Goal: Use online tool/utility: Utilize a website feature to perform a specific function

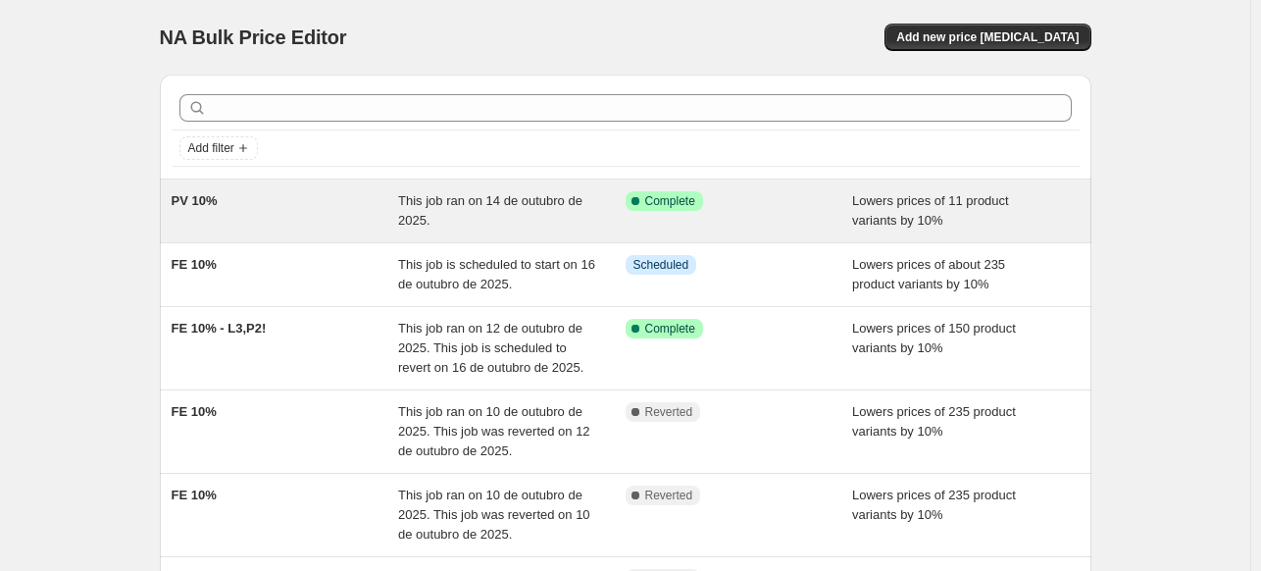
click at [302, 205] on div "PV 10%" at bounding box center [285, 210] width 227 height 39
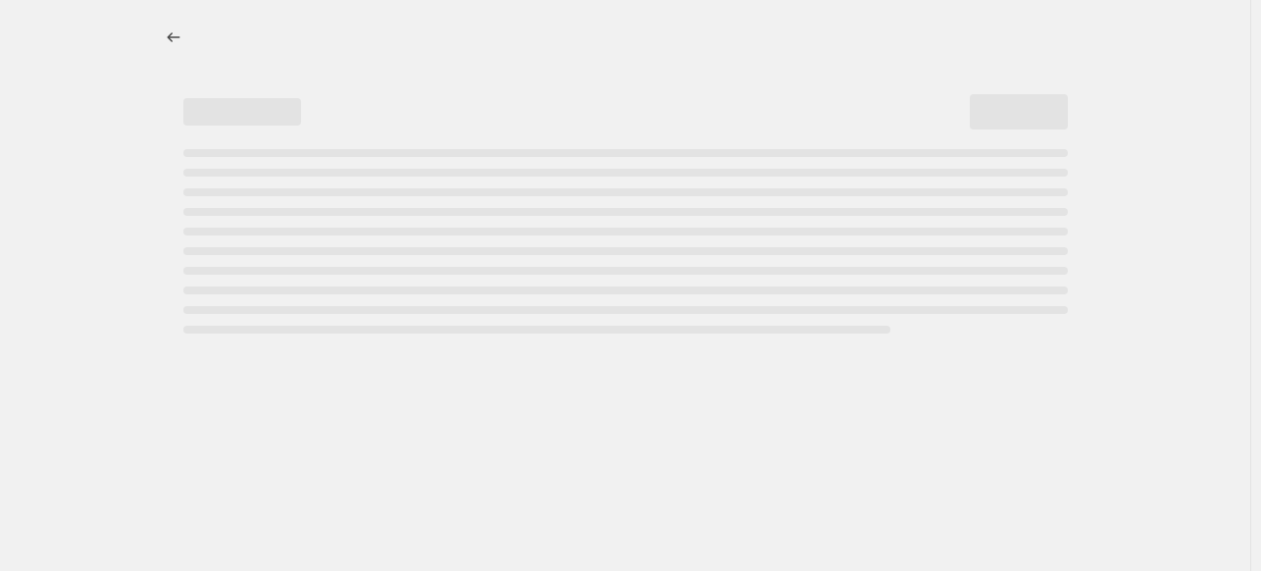
select select "percentage"
select select "collection"
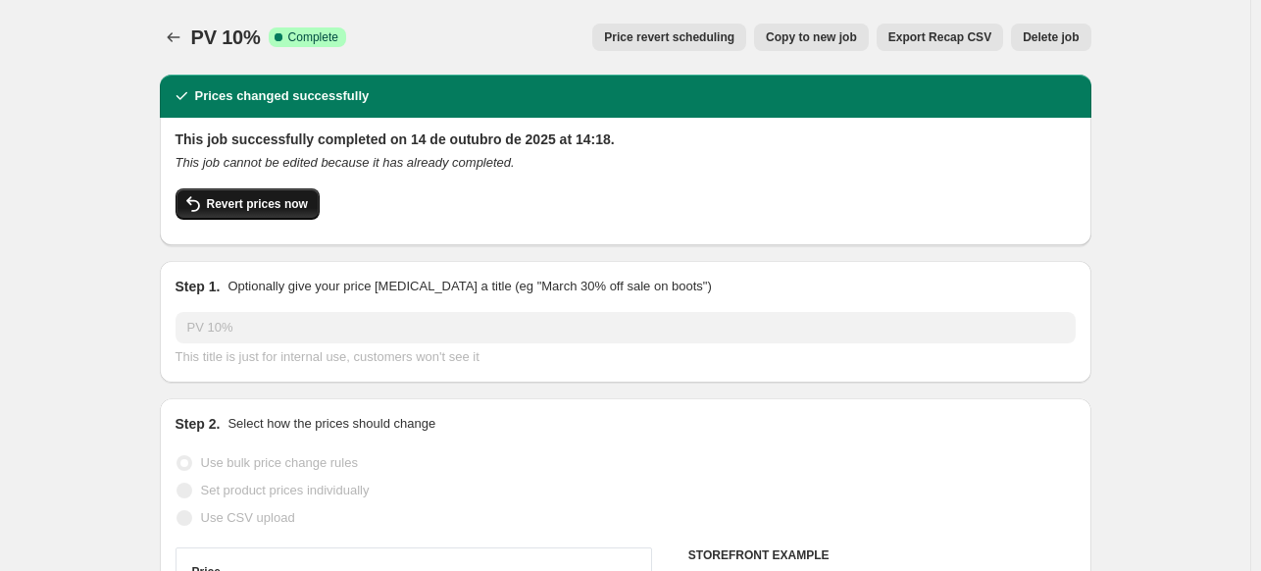
click at [274, 199] on span "Revert prices now" at bounding box center [257, 204] width 101 height 16
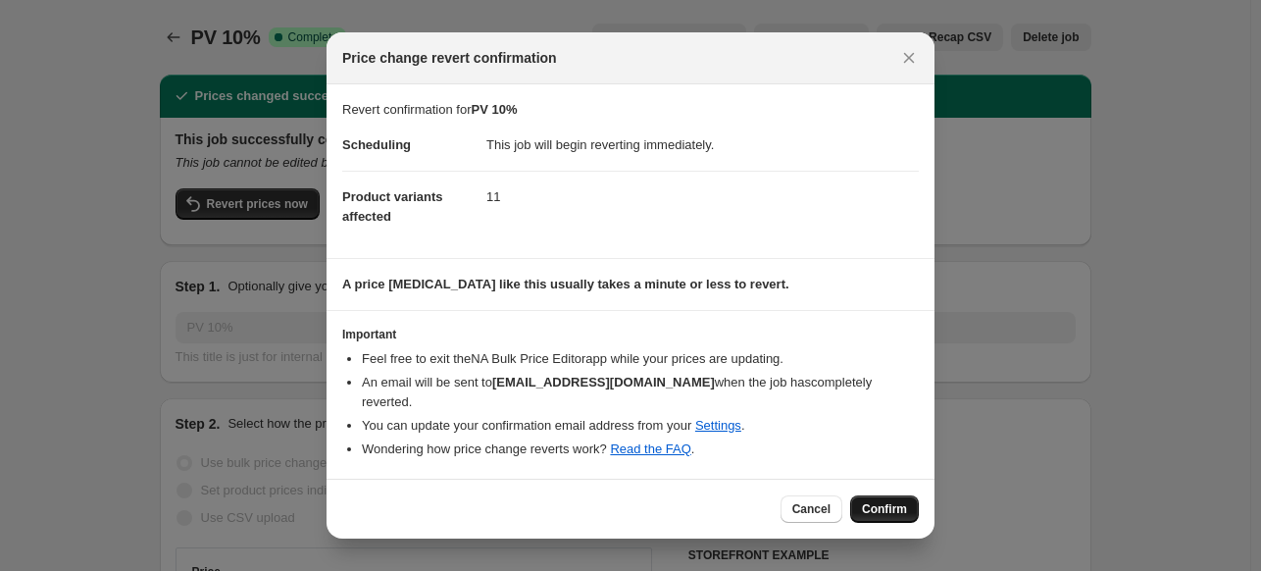
click at [882, 501] on span "Confirm" at bounding box center [884, 509] width 45 height 16
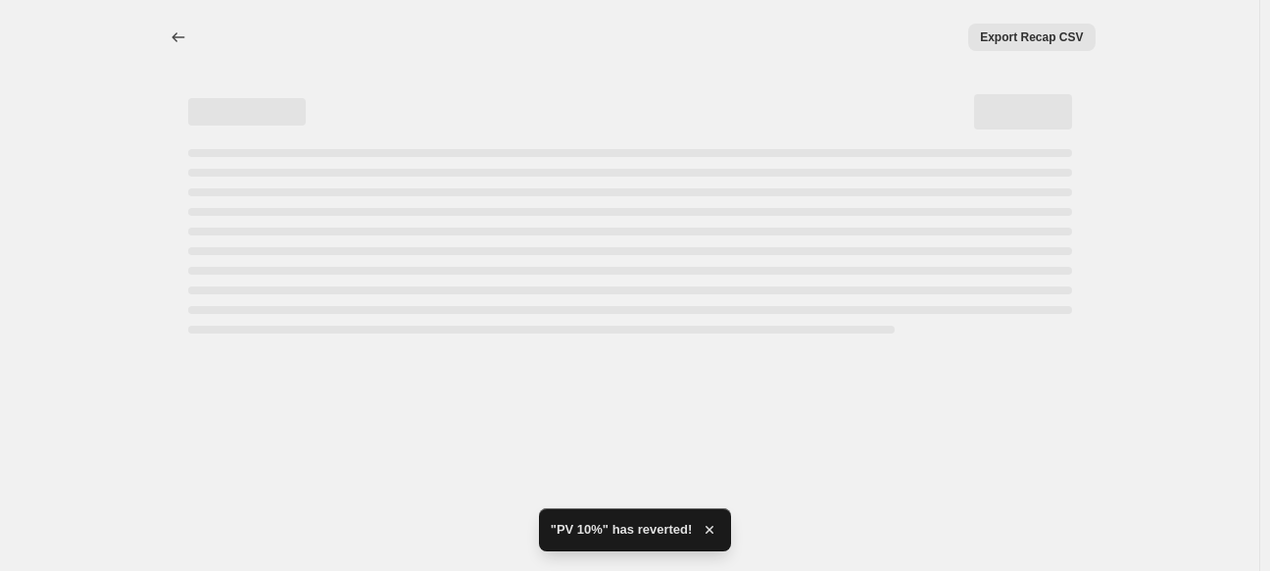
select select "percentage"
select select "collection"
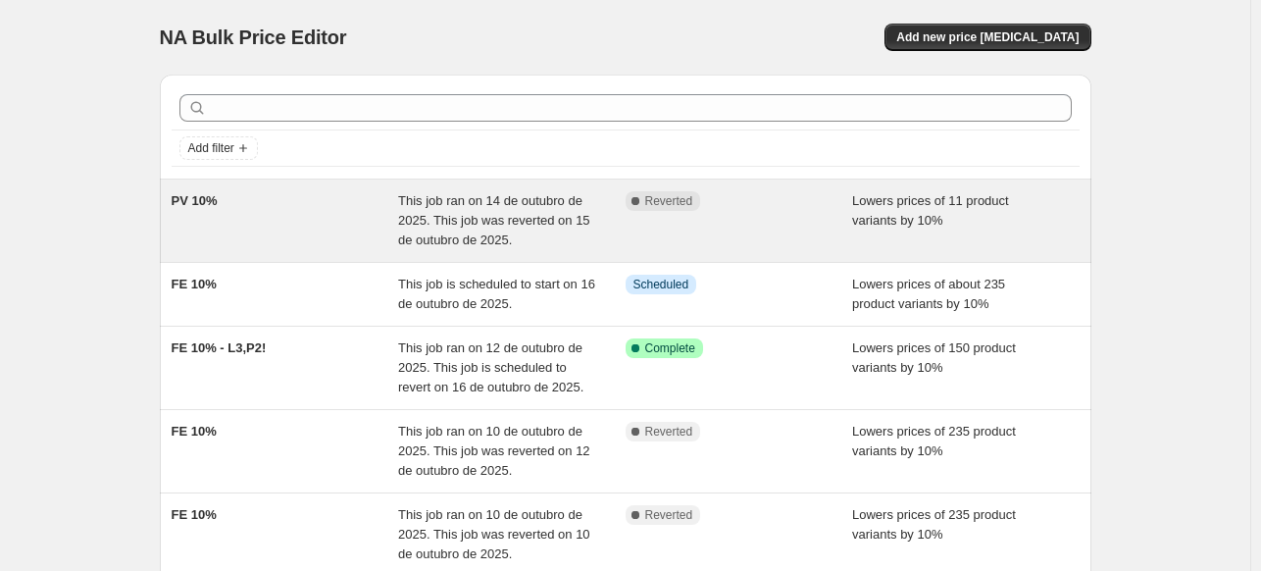
click at [357, 191] on div "PV 10%" at bounding box center [285, 220] width 227 height 59
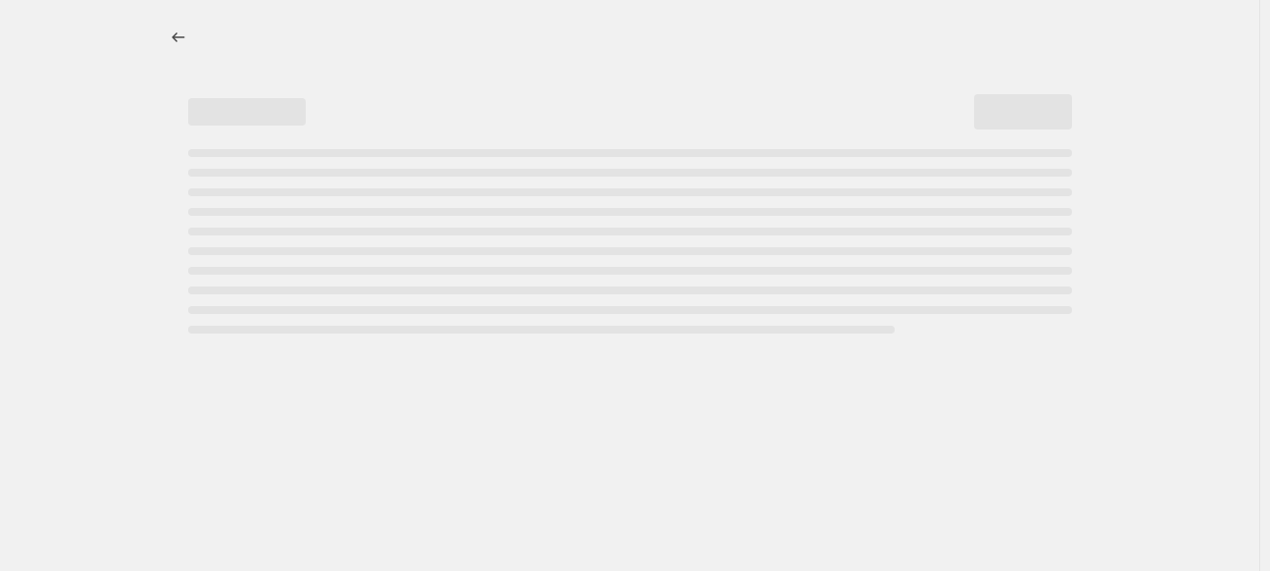
select select "percentage"
select select "collection"
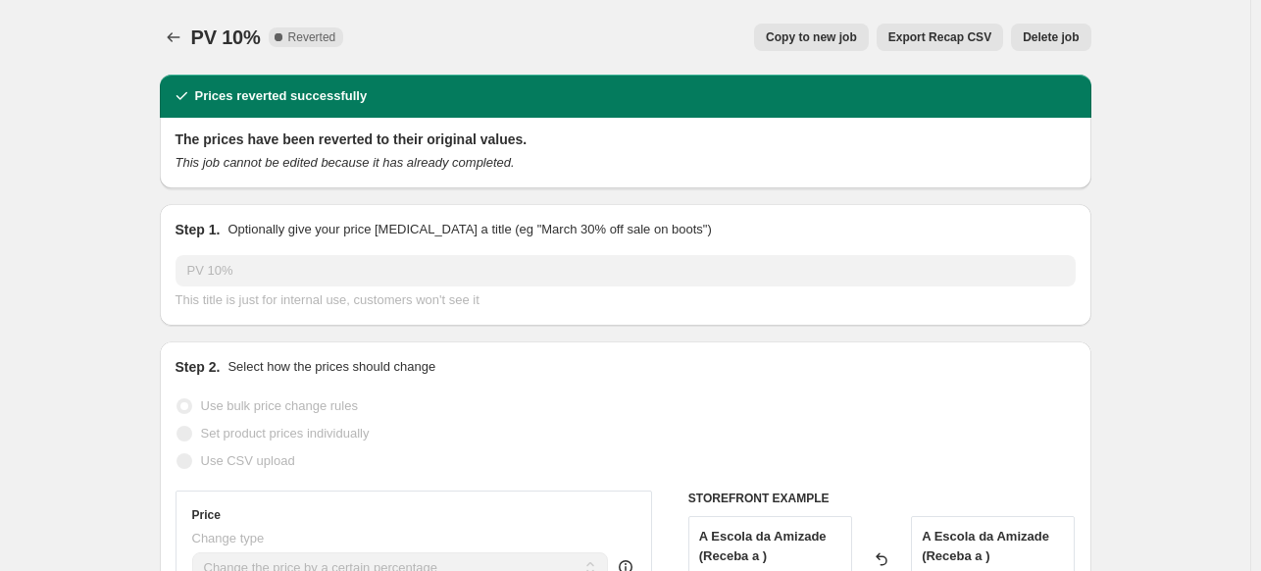
click at [824, 25] on button "Copy to new job" at bounding box center [811, 37] width 115 height 27
select select "percentage"
select select "collection"
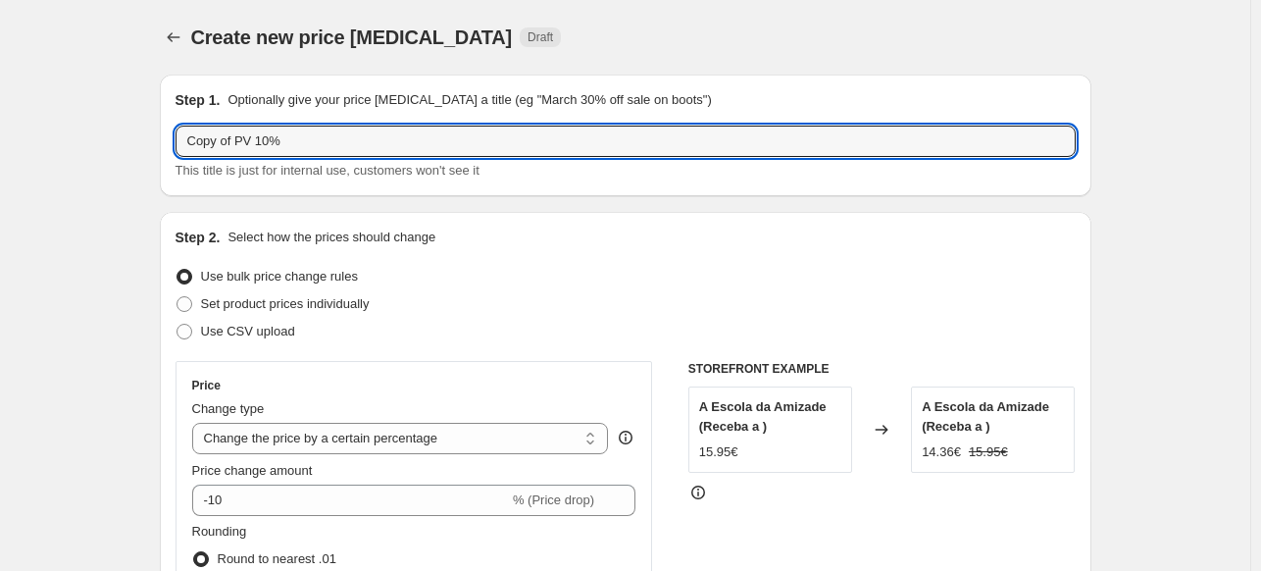
drag, startPoint x: 240, startPoint y: 142, endPoint x: 152, endPoint y: 143, distance: 88.2
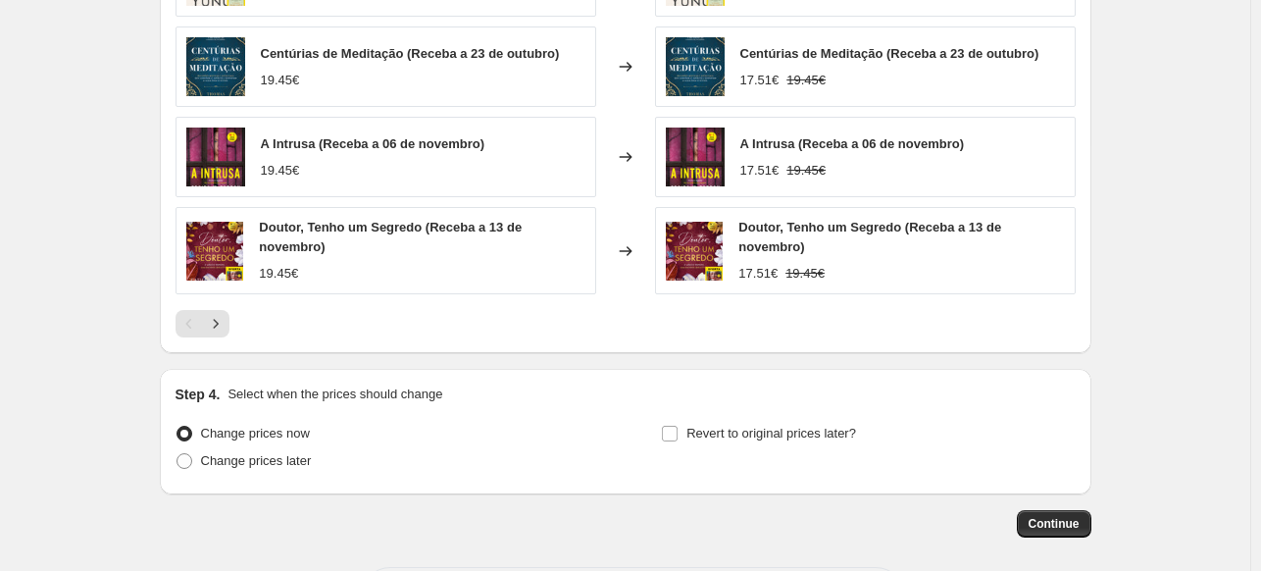
scroll to position [1600, 0]
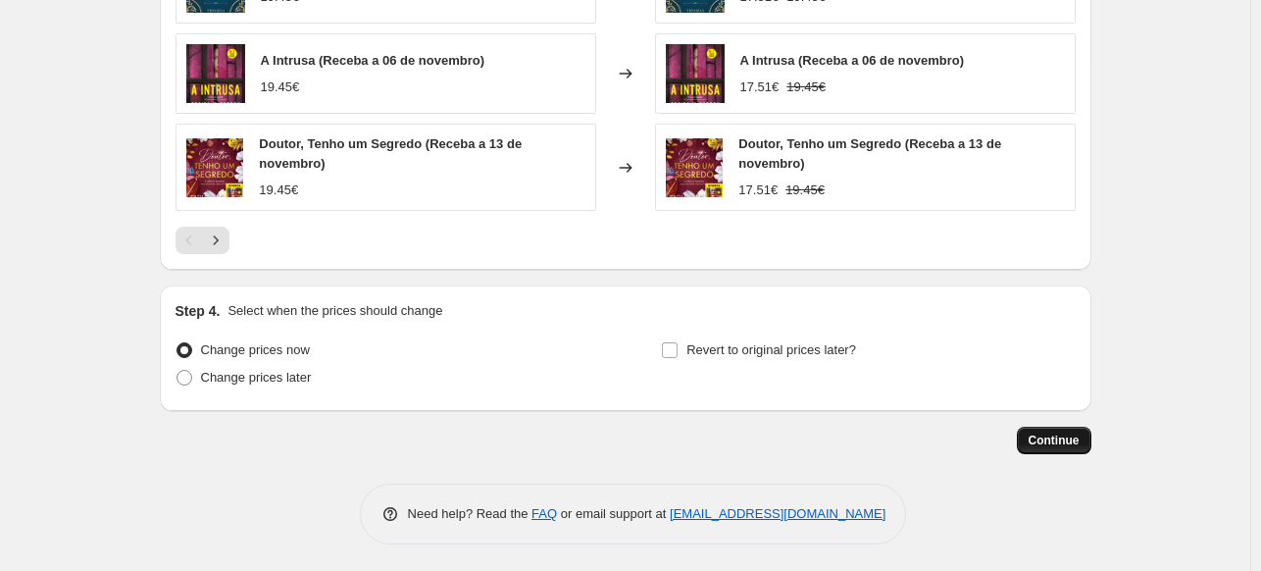
type input "PV 10%"
click at [1068, 434] on span "Continue" at bounding box center [1053, 440] width 51 height 16
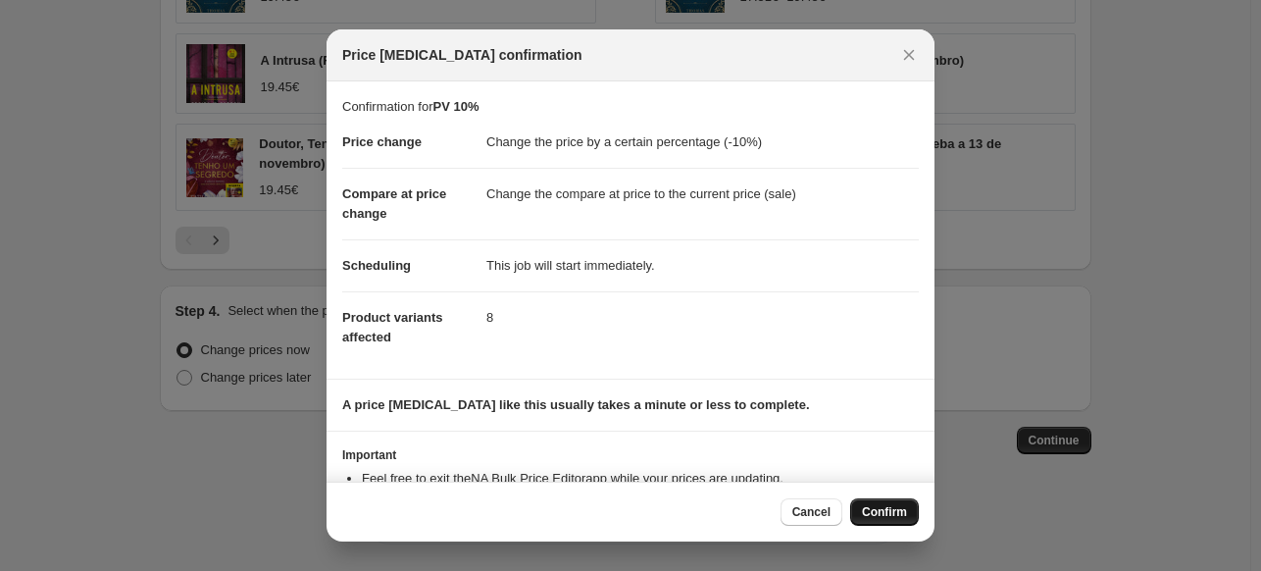
click at [886, 511] on span "Confirm" at bounding box center [884, 512] width 45 height 16
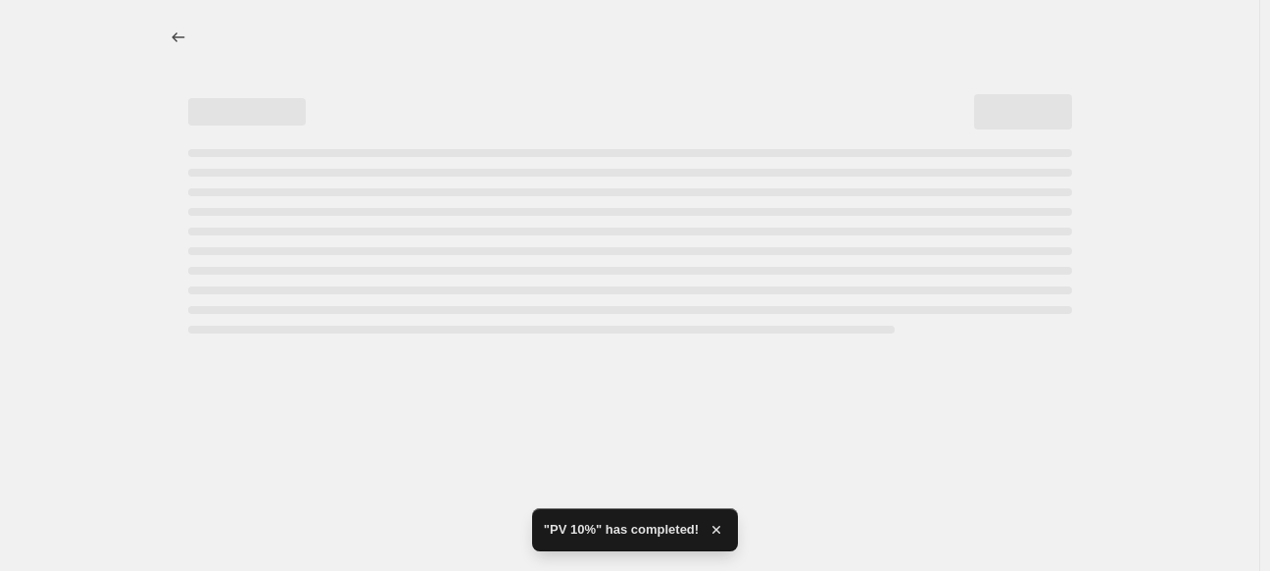
select select "percentage"
select select "collection"
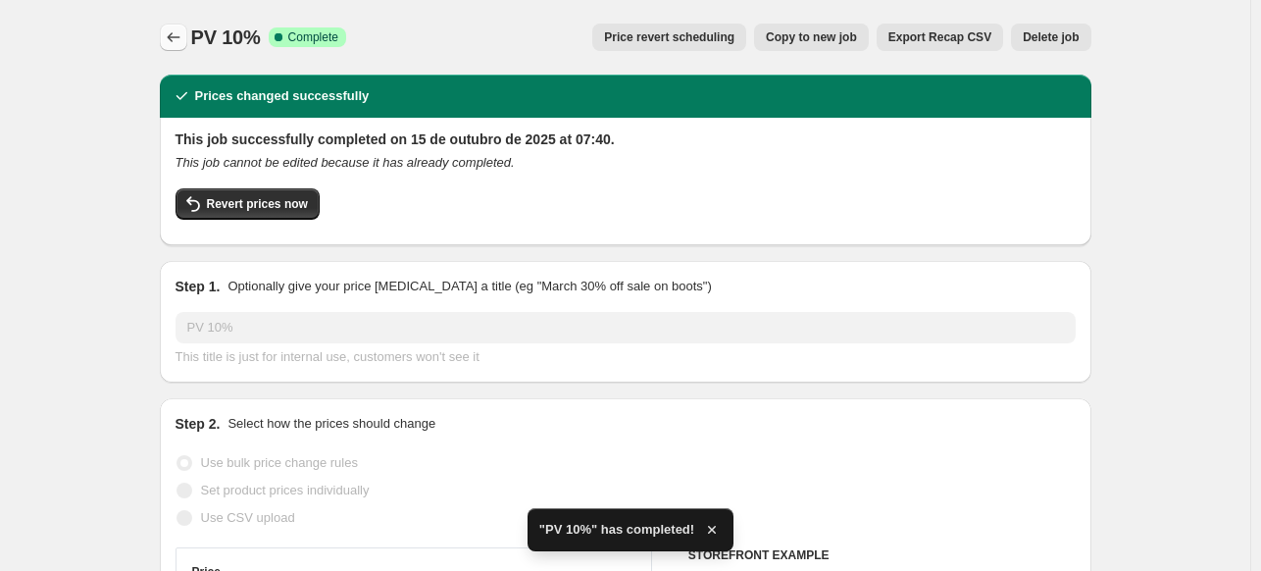
click at [183, 35] on icon "Price change jobs" at bounding box center [174, 37] width 20 height 20
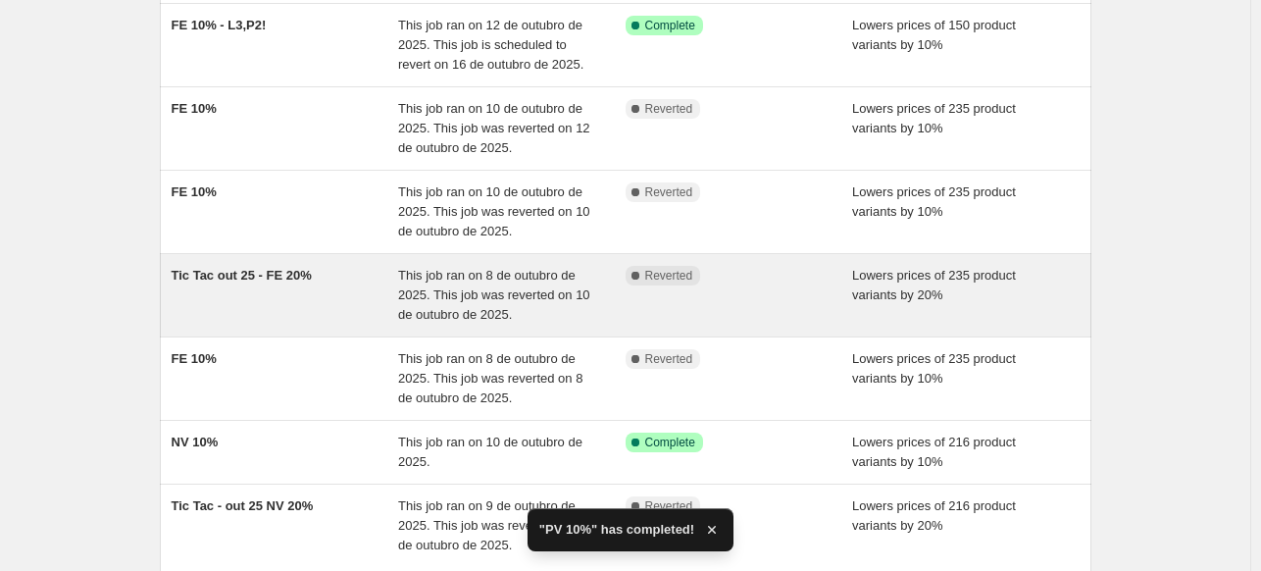
scroll to position [376, 0]
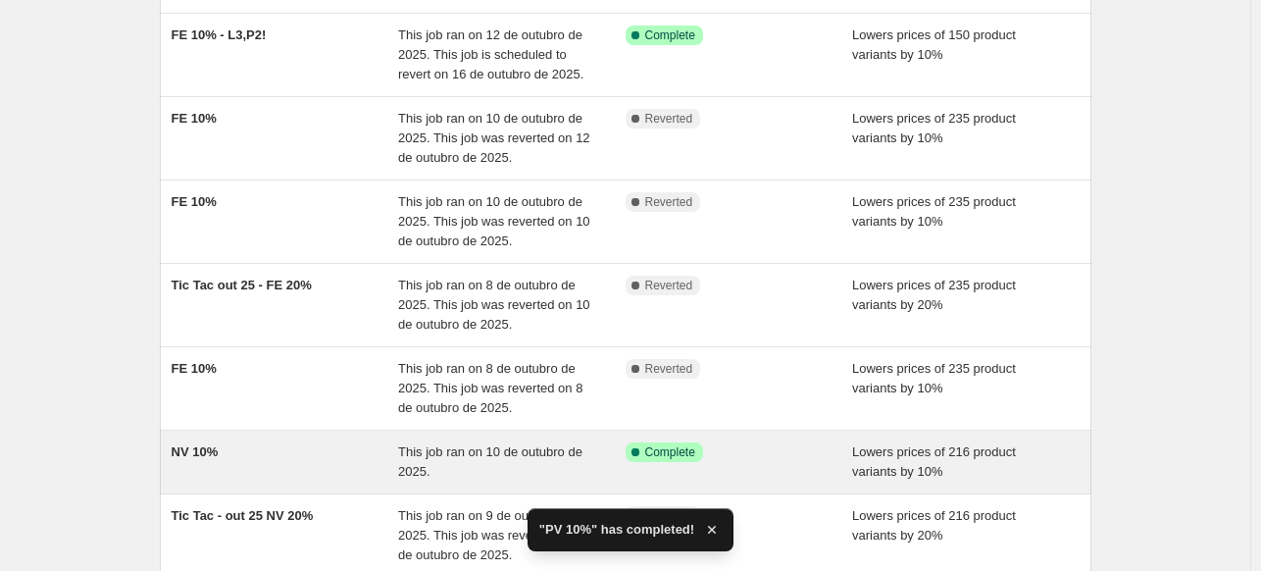
click at [331, 460] on div "NV 10%" at bounding box center [285, 461] width 227 height 39
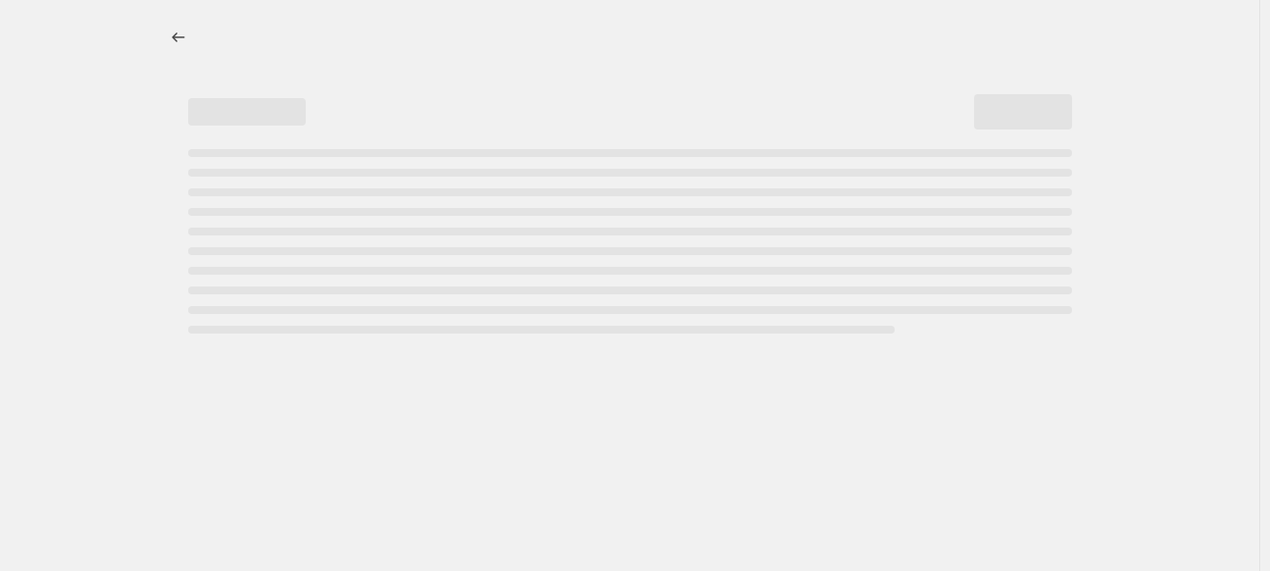
select select "percentage"
select select "collection"
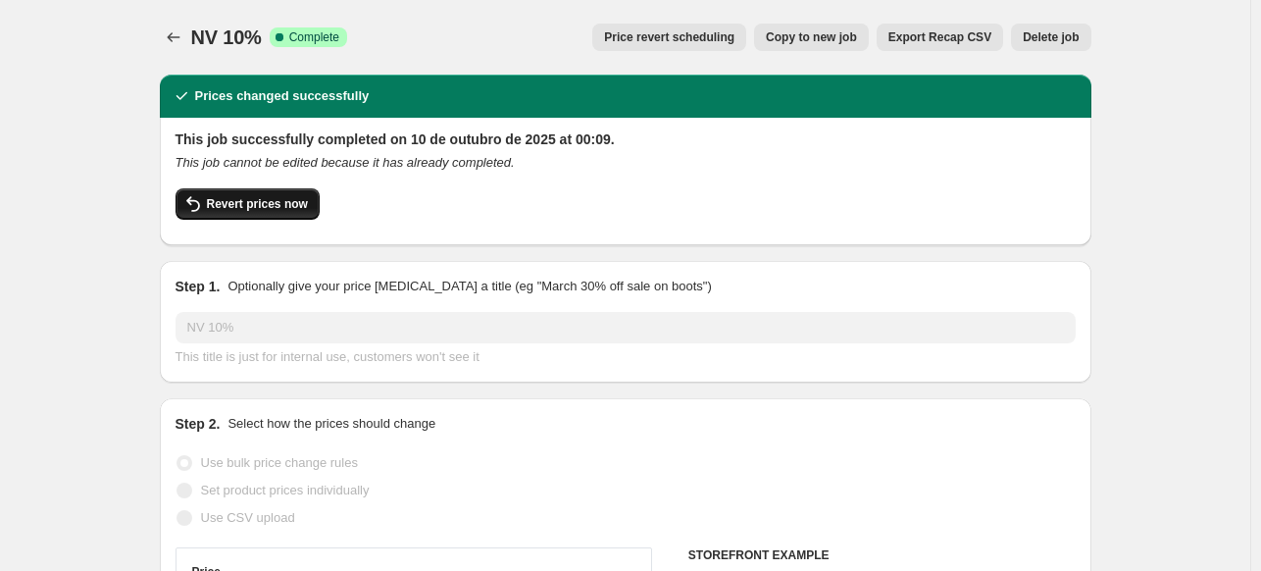
click at [285, 196] on span "Revert prices now" at bounding box center [257, 204] width 101 height 16
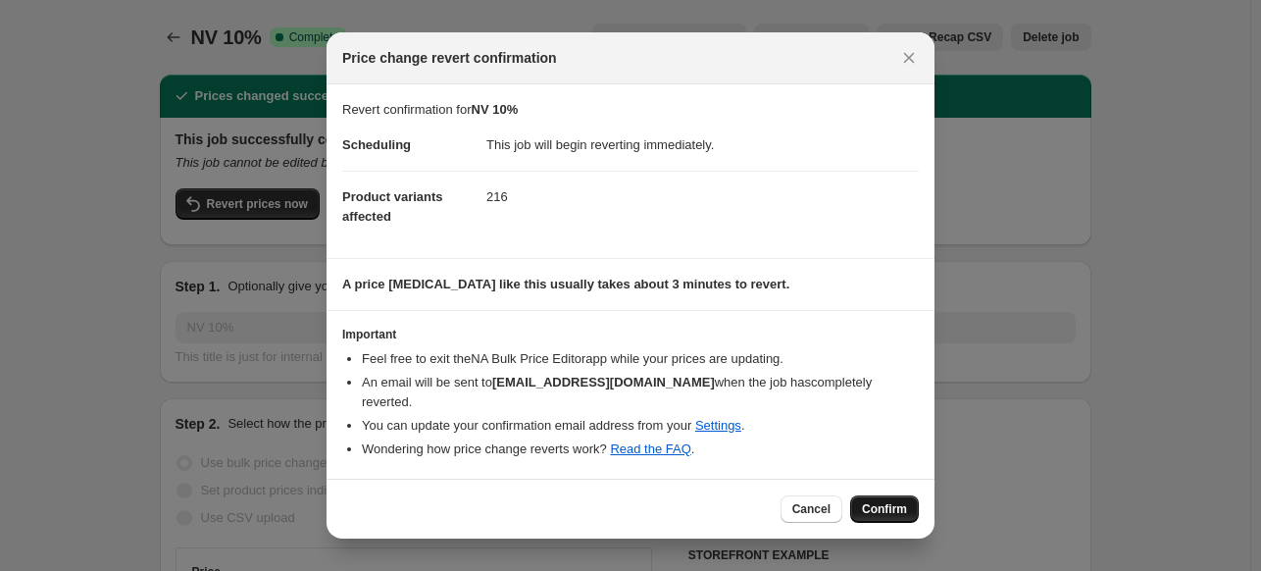
click at [884, 501] on span "Confirm" at bounding box center [884, 509] width 45 height 16
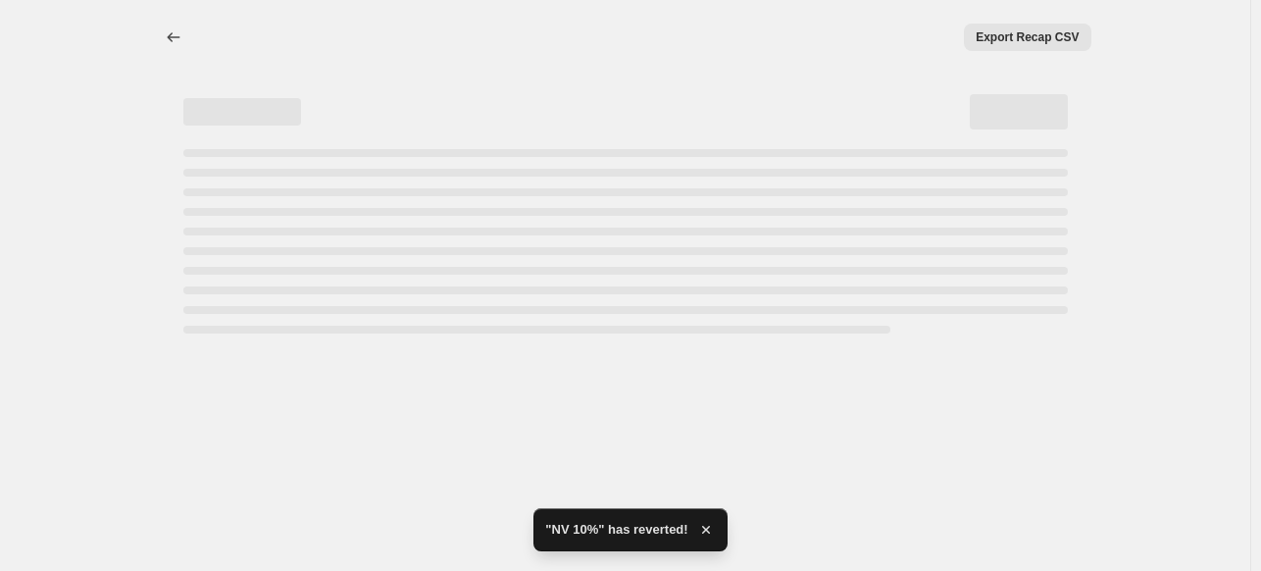
select select "percentage"
select select "collection"
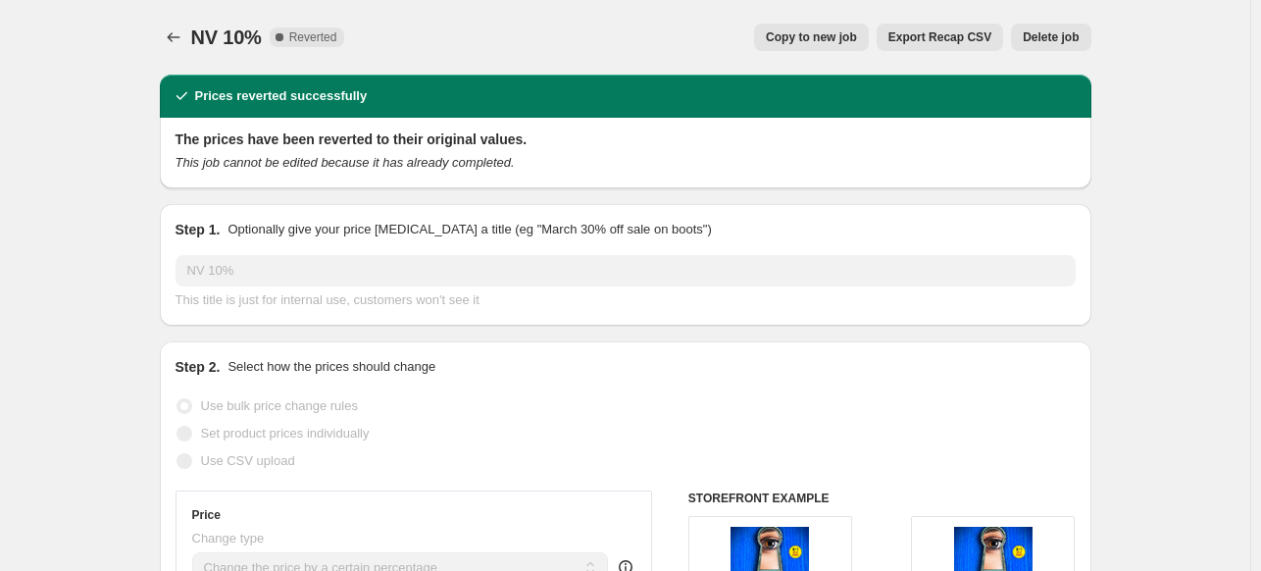
click at [797, 31] on span "Copy to new job" at bounding box center [811, 37] width 91 height 16
select select "percentage"
select select "collection"
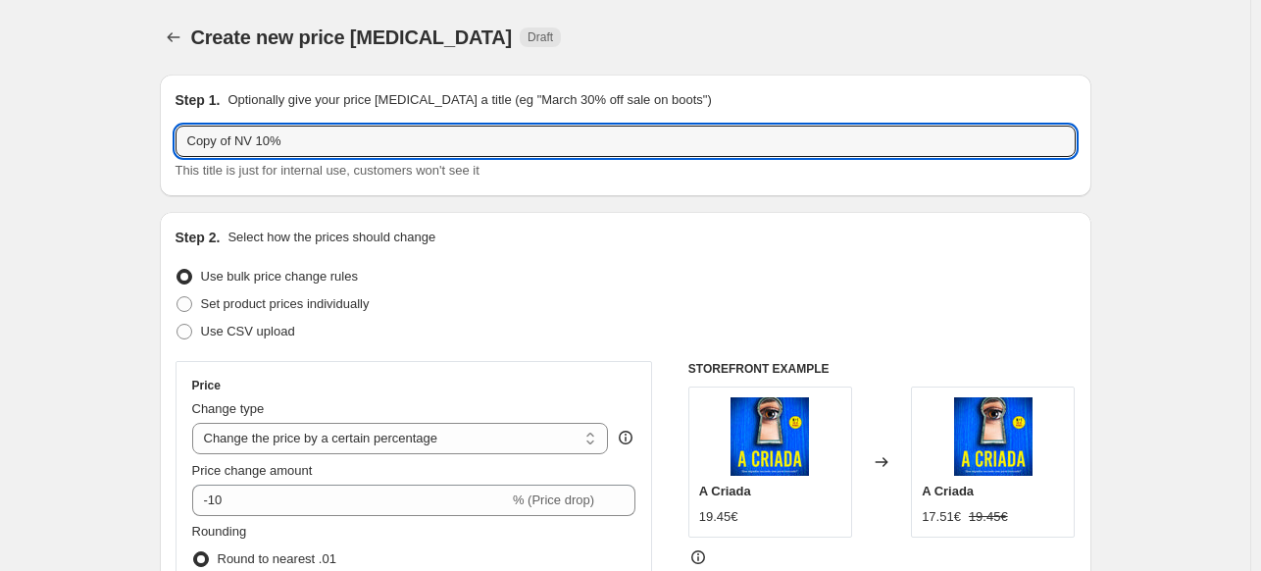
drag, startPoint x: 241, startPoint y: 138, endPoint x: 173, endPoint y: 147, distance: 69.2
click at [173, 147] on div "Step 1. Optionally give your price change job a title (eg "March 30% off sale o…" at bounding box center [625, 136] width 931 height 122
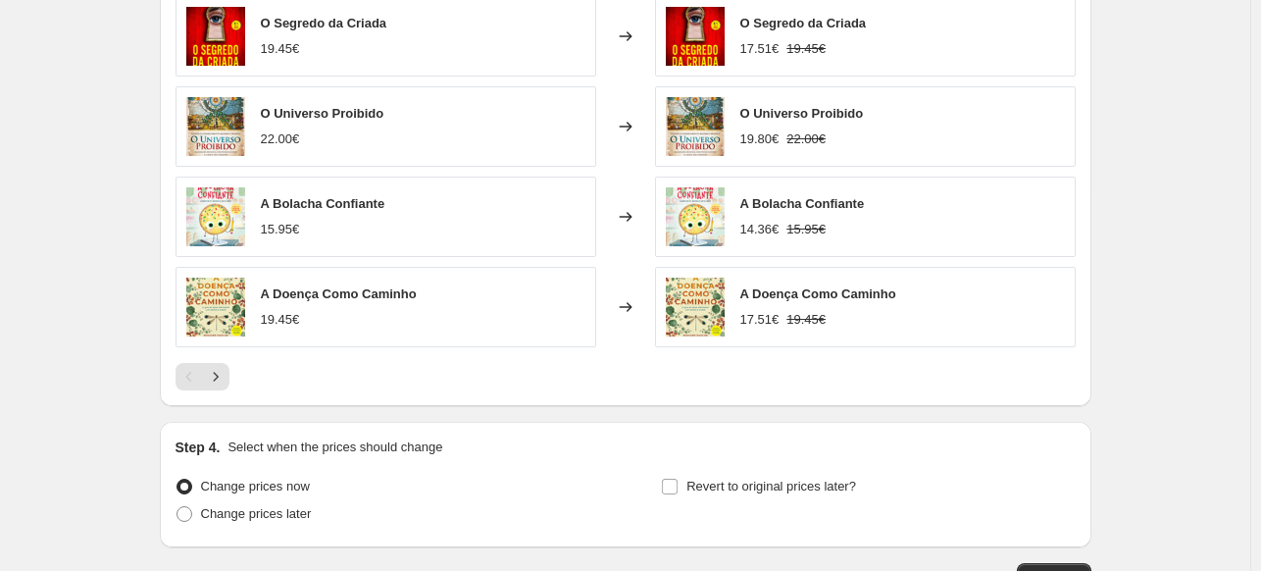
scroll to position [1608, 0]
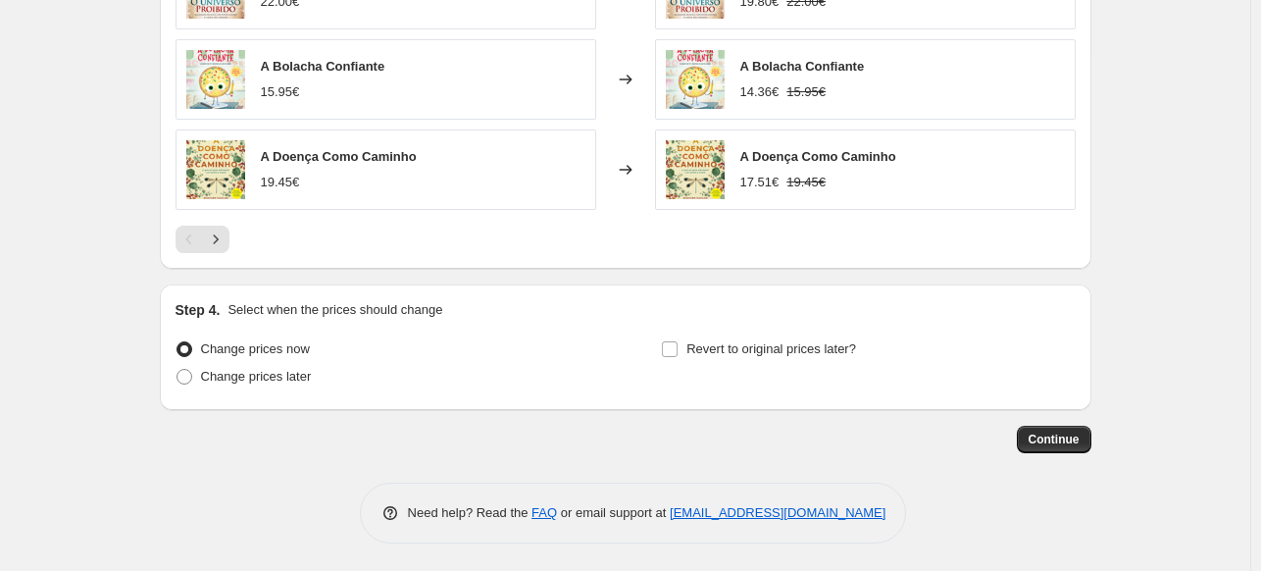
type input "NV 10%"
click at [1050, 425] on div "Continue" at bounding box center [625, 438] width 931 height 27
click at [1050, 437] on span "Continue" at bounding box center [1053, 439] width 51 height 16
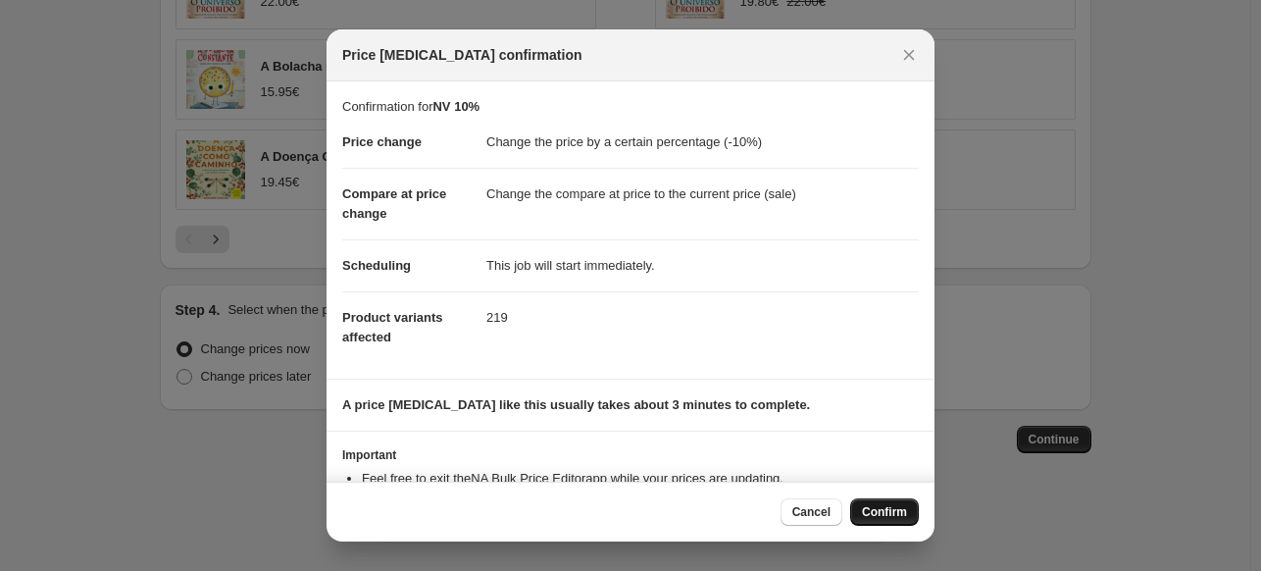
click at [870, 512] on span "Confirm" at bounding box center [884, 512] width 45 height 16
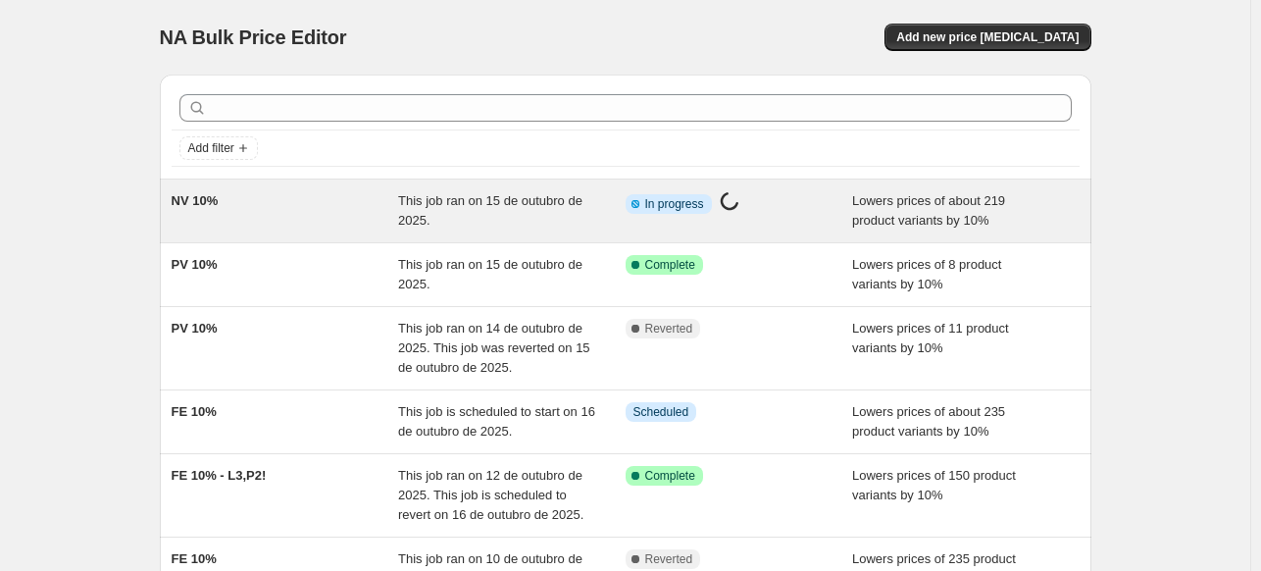
click at [305, 212] on div "NV 10%" at bounding box center [285, 210] width 227 height 39
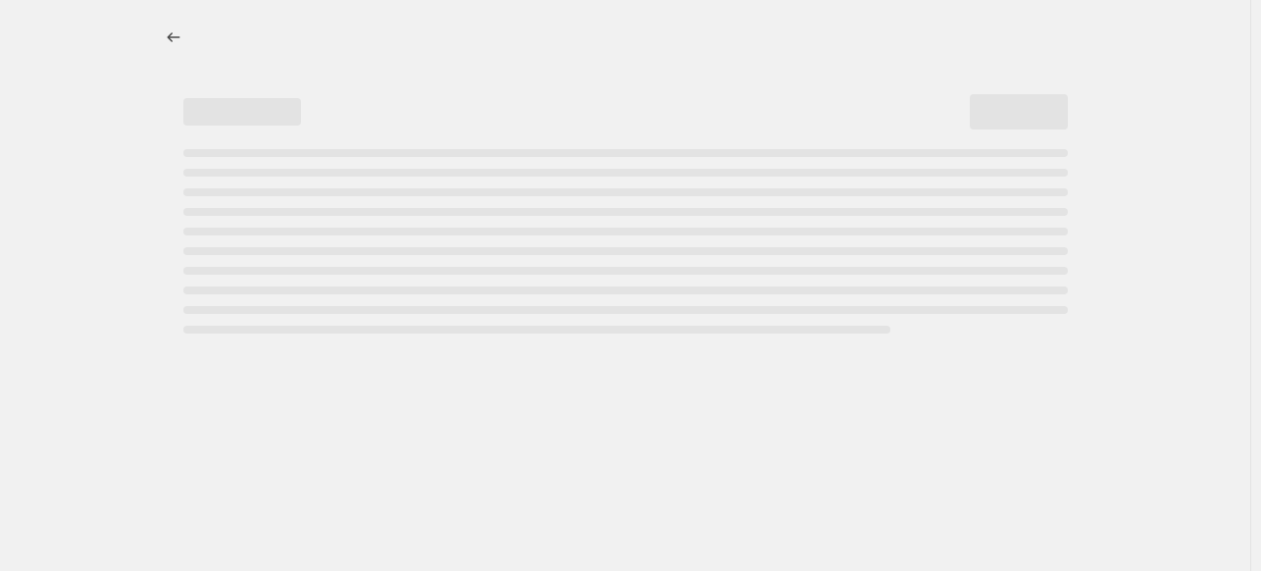
select select "percentage"
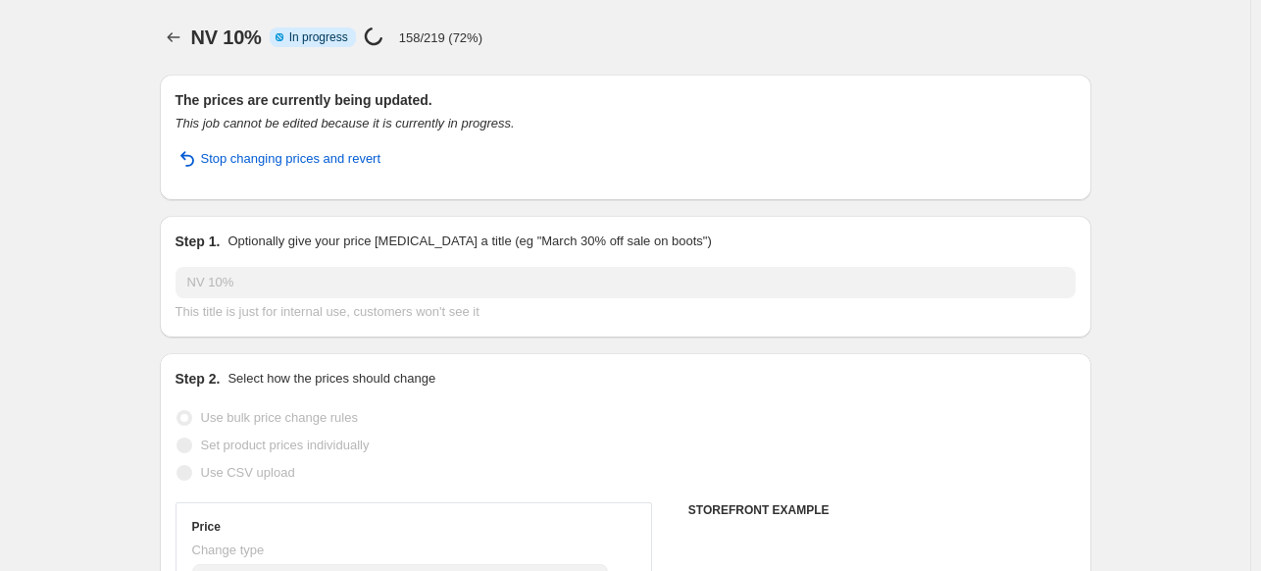
select select "collection"
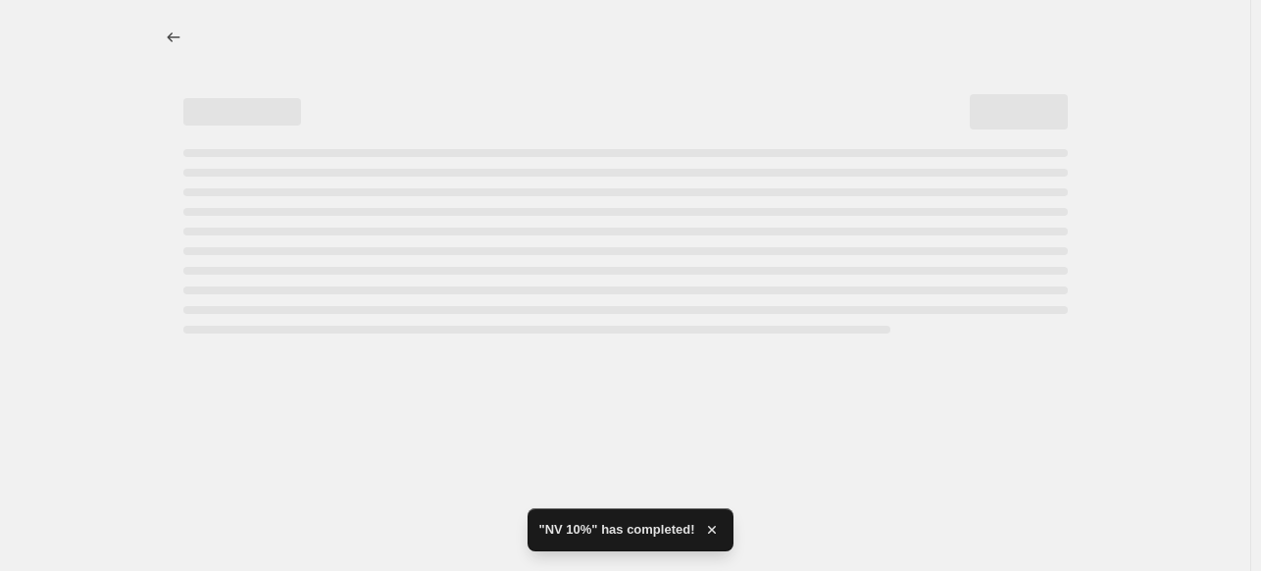
select select "percentage"
select select "collection"
